Goal: Task Accomplishment & Management: Manage account settings

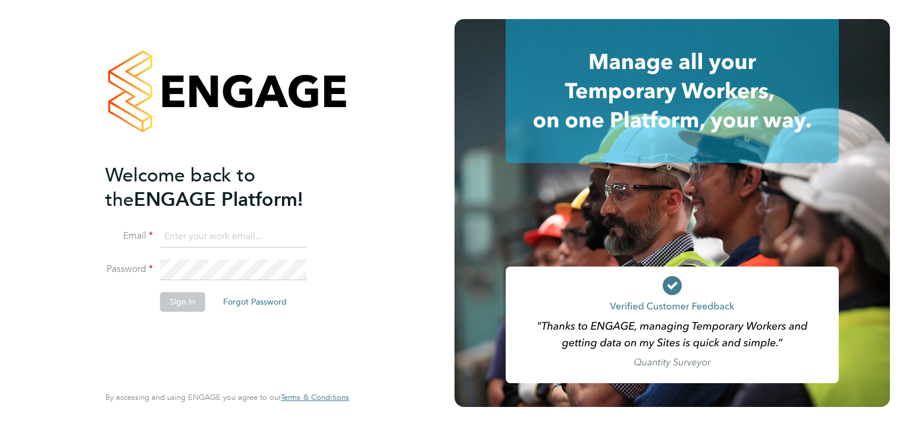
click at [255, 224] on ng-template "Welcome back to the ENGAGE Platform! Email Password Sign In Forgot Password" at bounding box center [221, 243] width 232 height 161
click at [258, 233] on input at bounding box center [233, 236] width 147 height 21
type input "[PERSON_NAME][EMAIL_ADDRESS][PERSON_NAME][DOMAIN_NAME]"
click at [187, 301] on button "Sign In" at bounding box center [182, 301] width 45 height 19
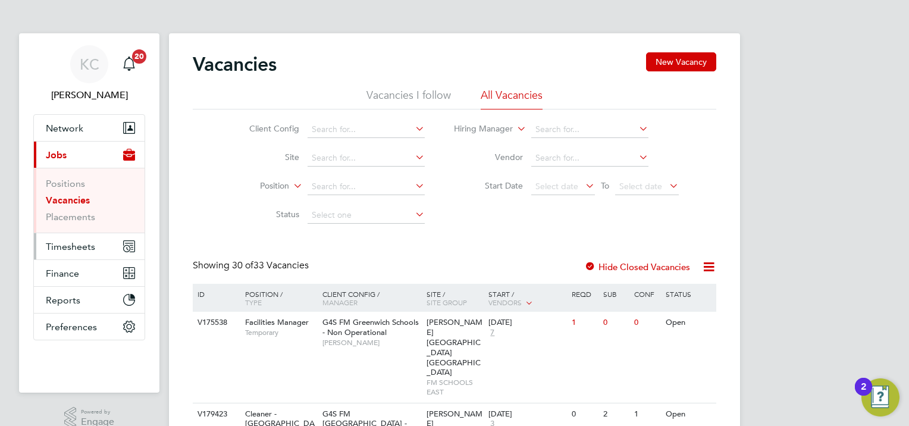
click at [51, 245] on span "Timesheets" at bounding box center [70, 246] width 49 height 11
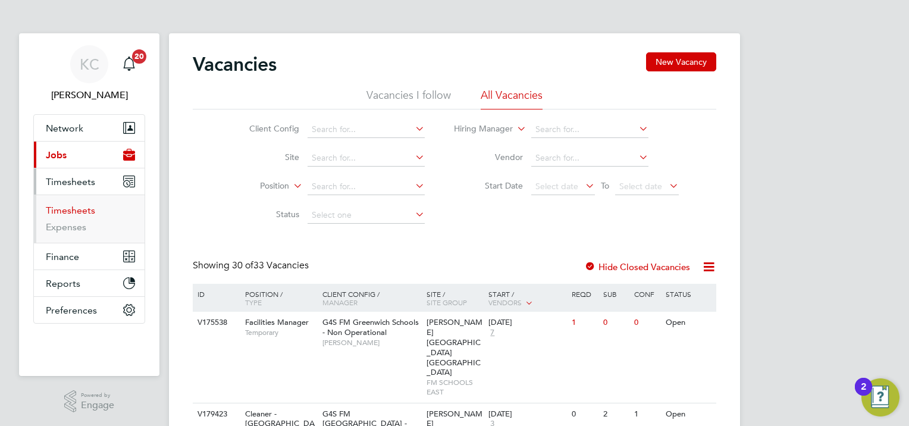
click at [84, 212] on link "Timesheets" at bounding box center [70, 210] width 49 height 11
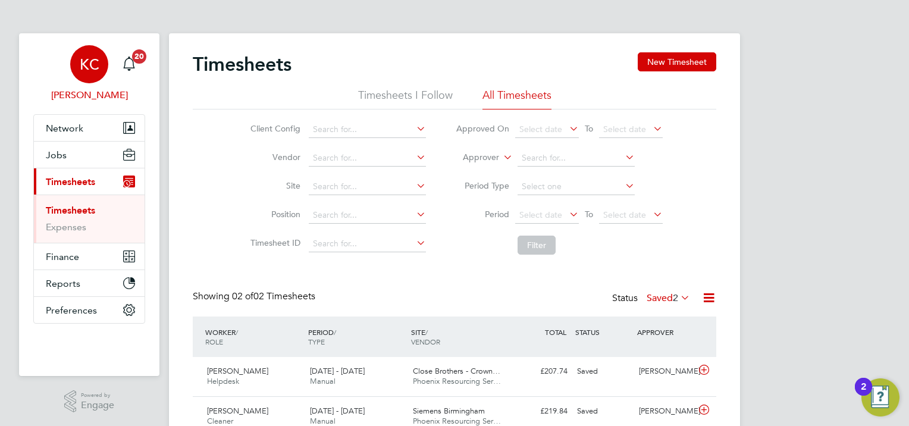
click at [90, 67] on span "KC" at bounding box center [90, 64] width 20 height 15
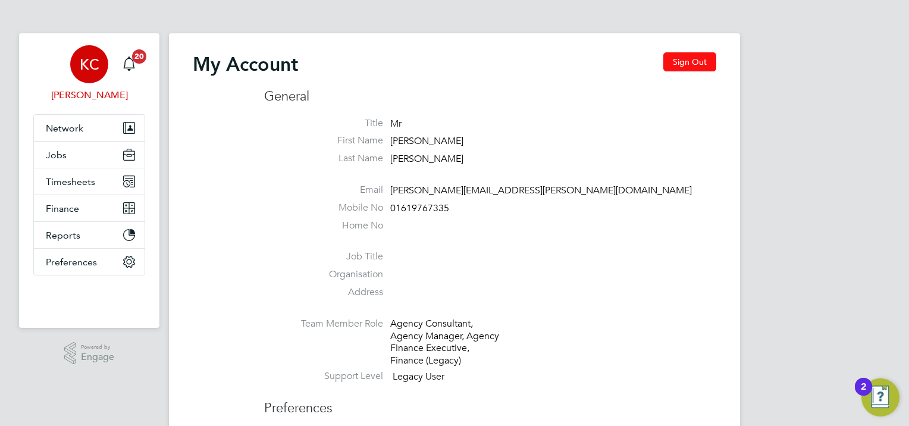
click at [704, 58] on button "Sign Out" at bounding box center [689, 61] width 53 height 19
